Goal: Transaction & Acquisition: Obtain resource

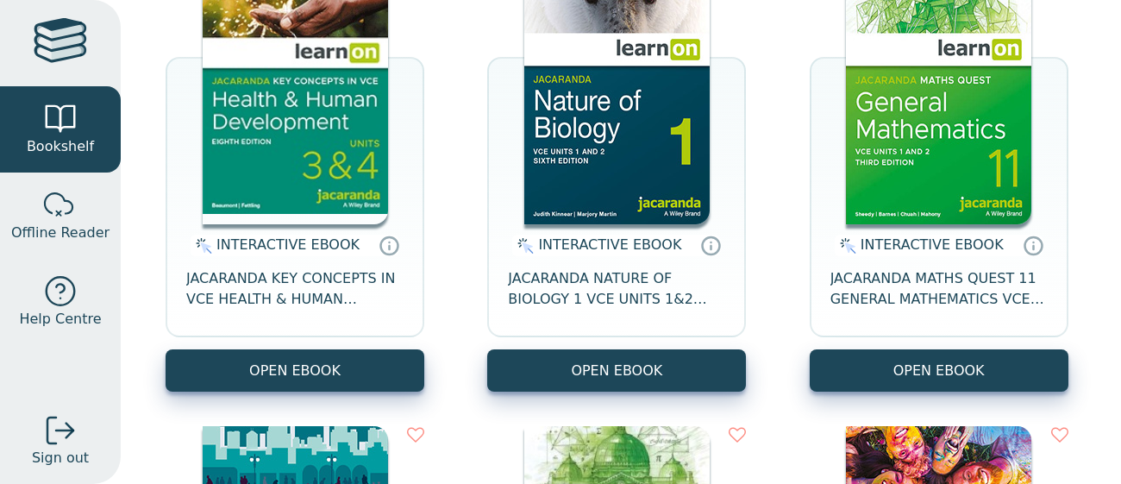
scroll to position [305, 0]
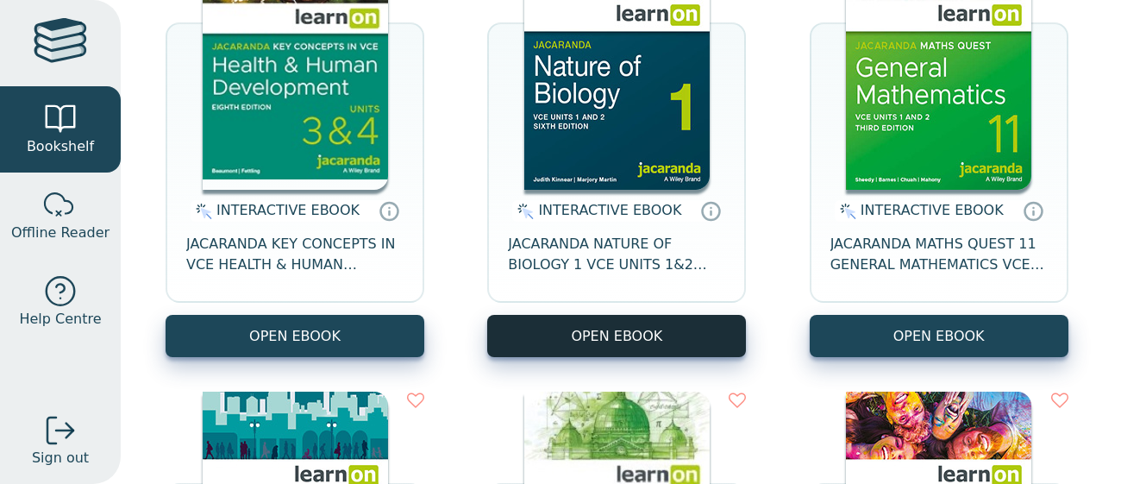
click at [525, 339] on button "OPEN EBOOK" at bounding box center [616, 336] width 259 height 42
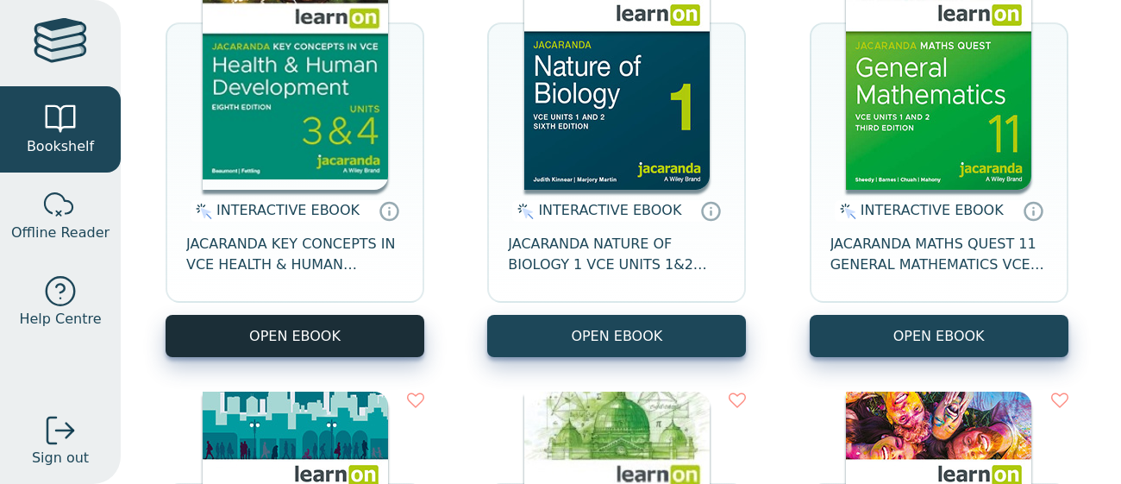
click at [238, 330] on button "OPEN EBOOK" at bounding box center [295, 336] width 259 height 42
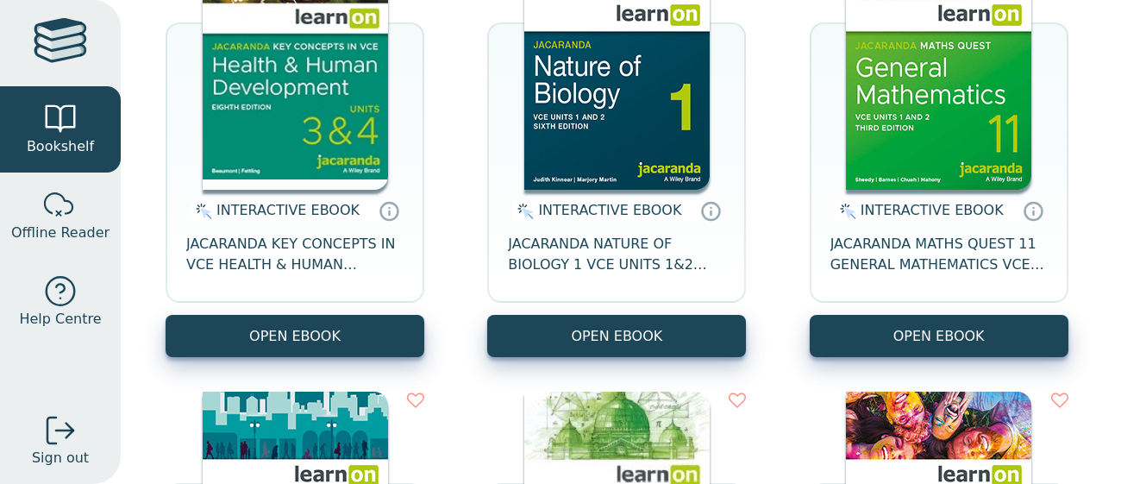
click at [629, 358] on div "INTERACTIVE EBOOK JACARANDA KEY CONCEPTS IN VCE HEALTH & HUMAN DEVELOPMENT UNIT…" at bounding box center [620, 374] width 945 height 921
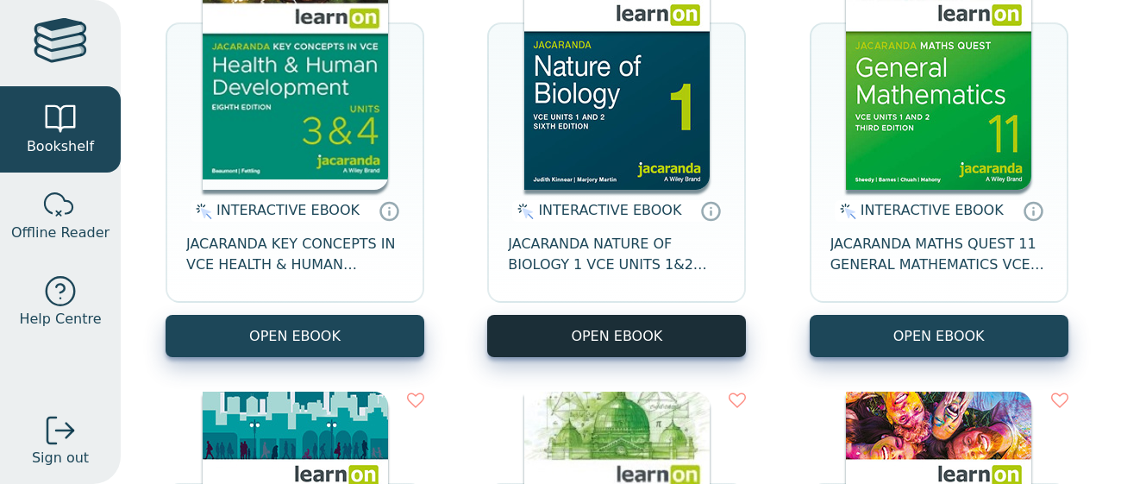
click at [634, 344] on button "OPEN EBOOK" at bounding box center [616, 336] width 259 height 42
